Goal: Information Seeking & Learning: Learn about a topic

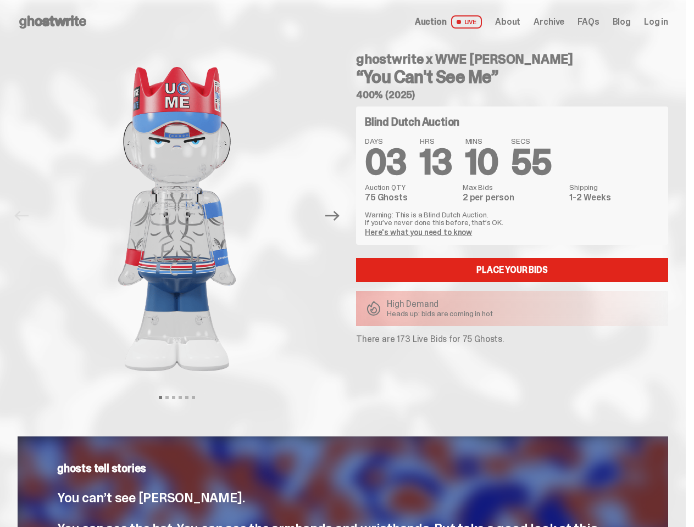
click at [347, 264] on div "ghostwrite x WWE [PERSON_NAME] “You Can't See Me” 400% (2025) Blind Dutch Aucti…" at bounding box center [505, 216] width 325 height 344
click at [183, 216] on img at bounding box center [177, 219] width 280 height 350
click at [337, 216] on icon "Next" at bounding box center [332, 216] width 14 height 10
click at [0, 56] on div "ghostwrite x WWE [PERSON_NAME] “You Can't See Me” 400% (2025) Previous Next Vie…" at bounding box center [342, 227] width 685 height 366
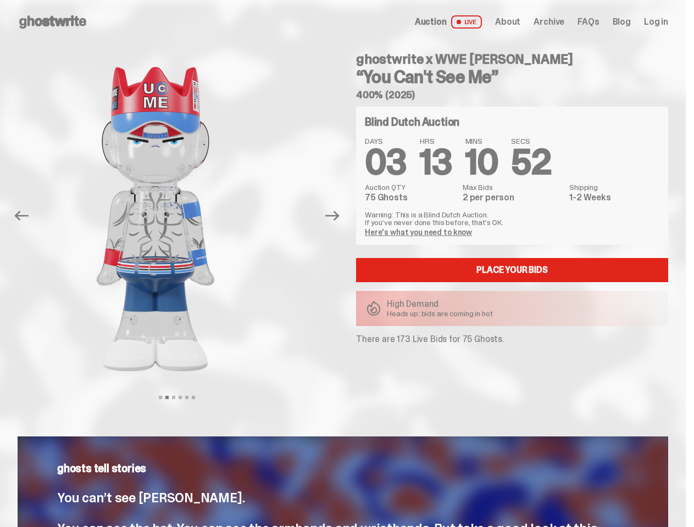
click at [420, 232] on link "Here's what you need to know" at bounding box center [418, 232] width 107 height 10
